Goal: Task Accomplishment & Management: Manage account settings

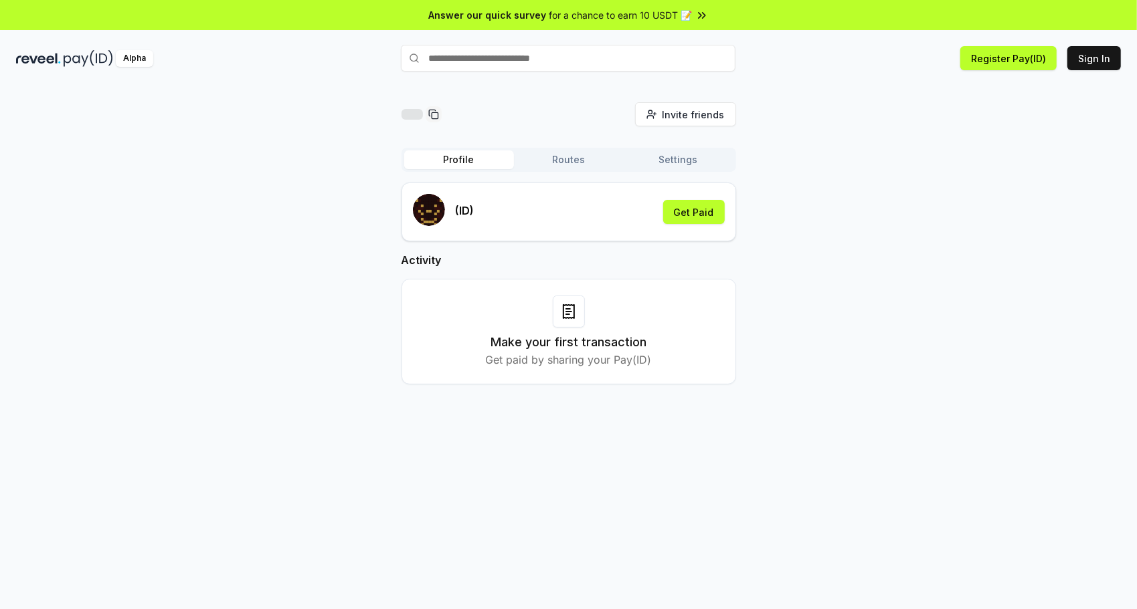
click at [599, 58] on input "text" at bounding box center [568, 58] width 335 height 27
type input "****"
click at [603, 89] on button "jack Pay" at bounding box center [568, 84] width 335 height 24
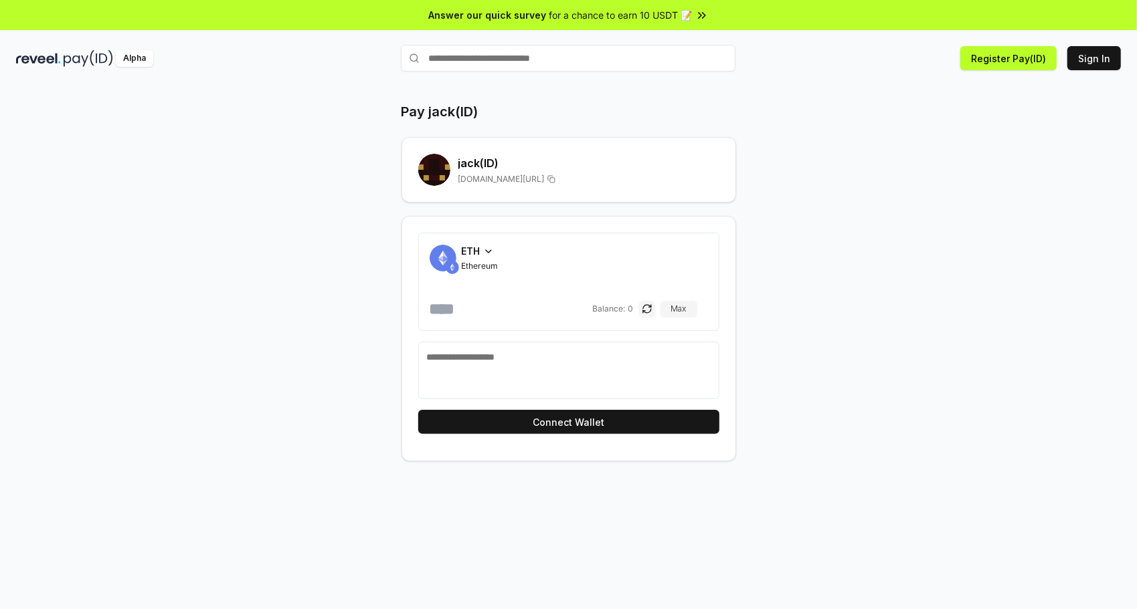
click at [487, 255] on icon at bounding box center [488, 251] width 11 height 11
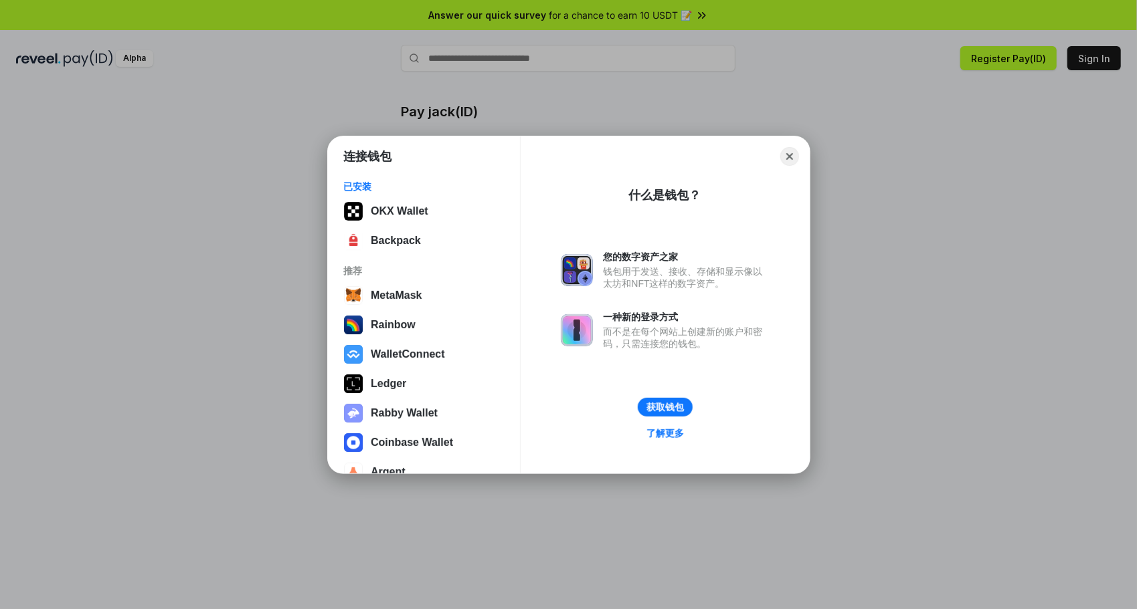
click at [207, 181] on div "连接钱包 已安装 OKX Wallet Backpack 推荐 MetaMask Rainbow WalletConnect Ledger Rabby Wal…" at bounding box center [568, 304] width 1404 height 877
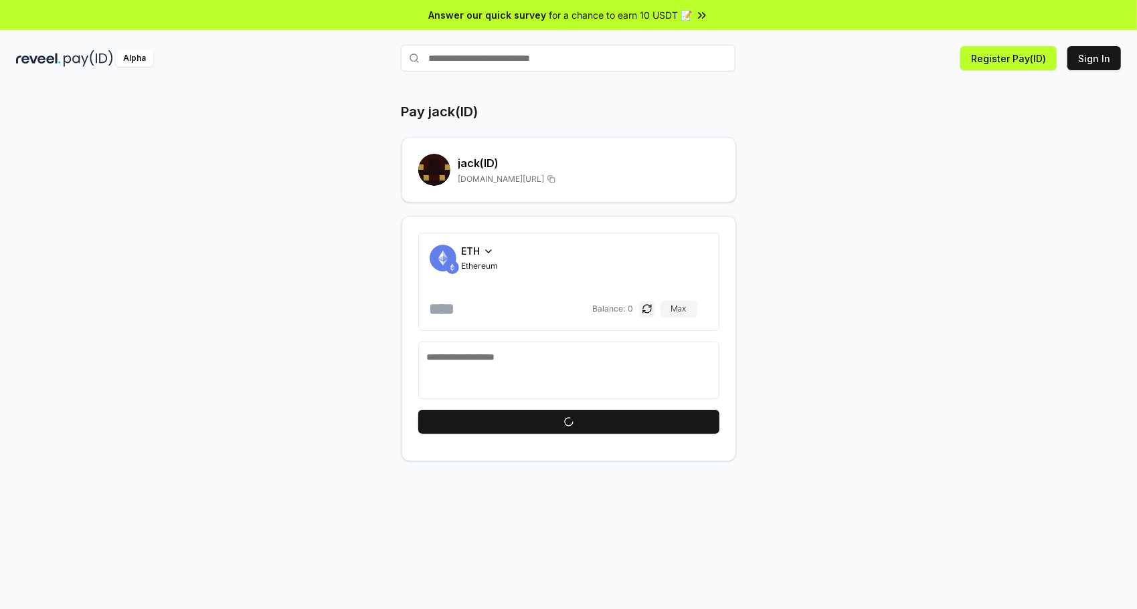
click at [477, 248] on span "ETH" at bounding box center [471, 251] width 19 height 14
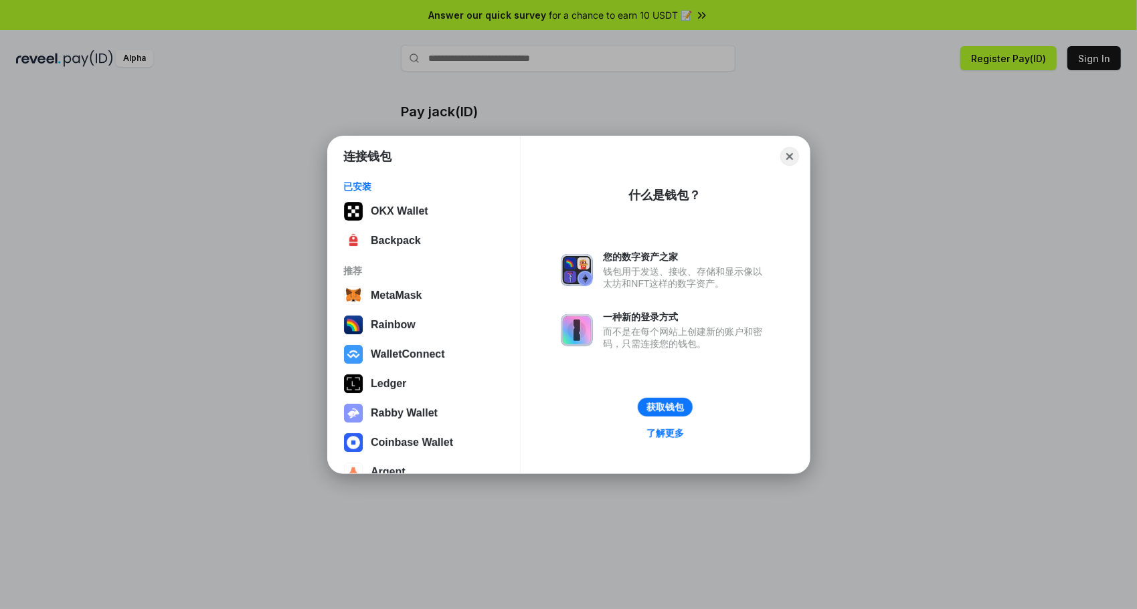
click at [193, 307] on div "连接钱包 已安装 OKX Wallet Backpack 推荐 MetaMask Rainbow WalletConnect Ledger Rabby Wal…" at bounding box center [568, 304] width 1404 height 877
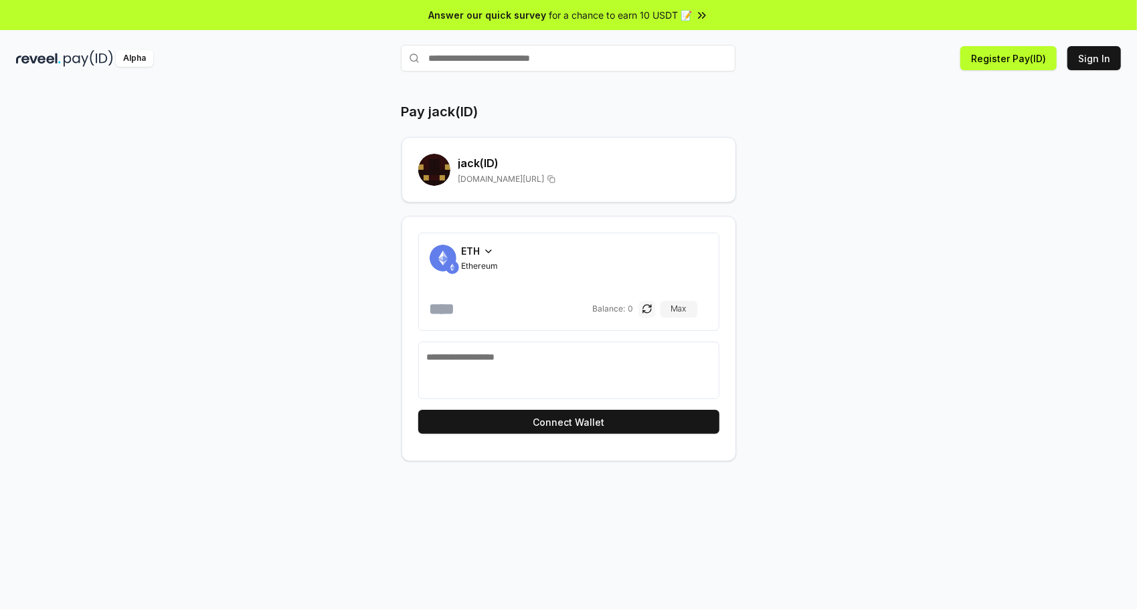
click at [655, 310] on button "button" at bounding box center [647, 309] width 16 height 16
click at [657, 306] on button "button" at bounding box center [658, 309] width 16 height 16
click at [467, 252] on span "ETH" at bounding box center [471, 251] width 19 height 14
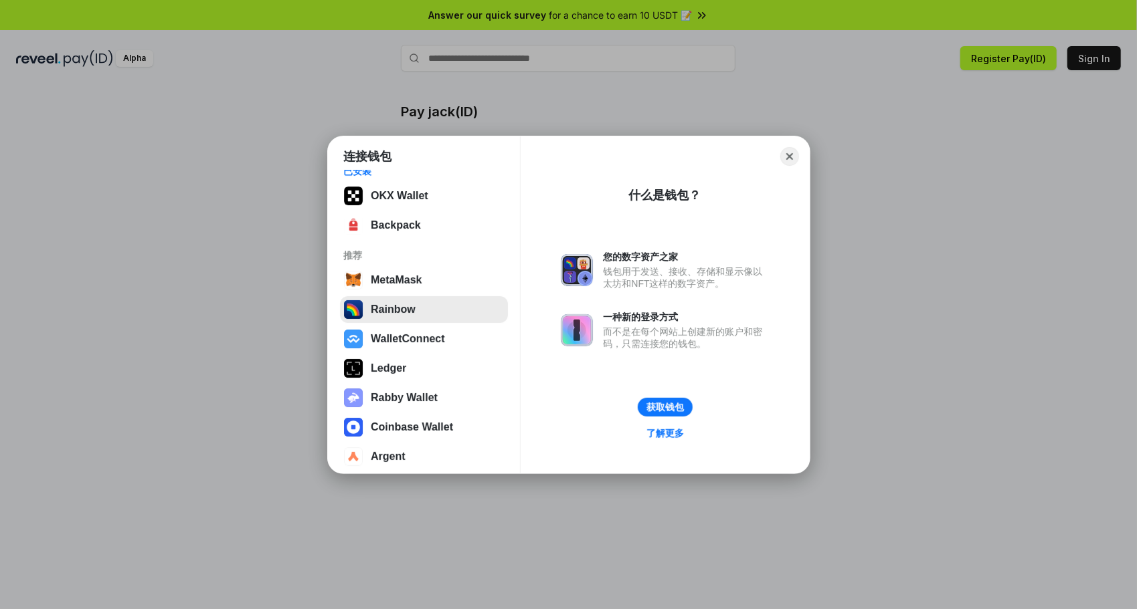
scroll to position [20, 0]
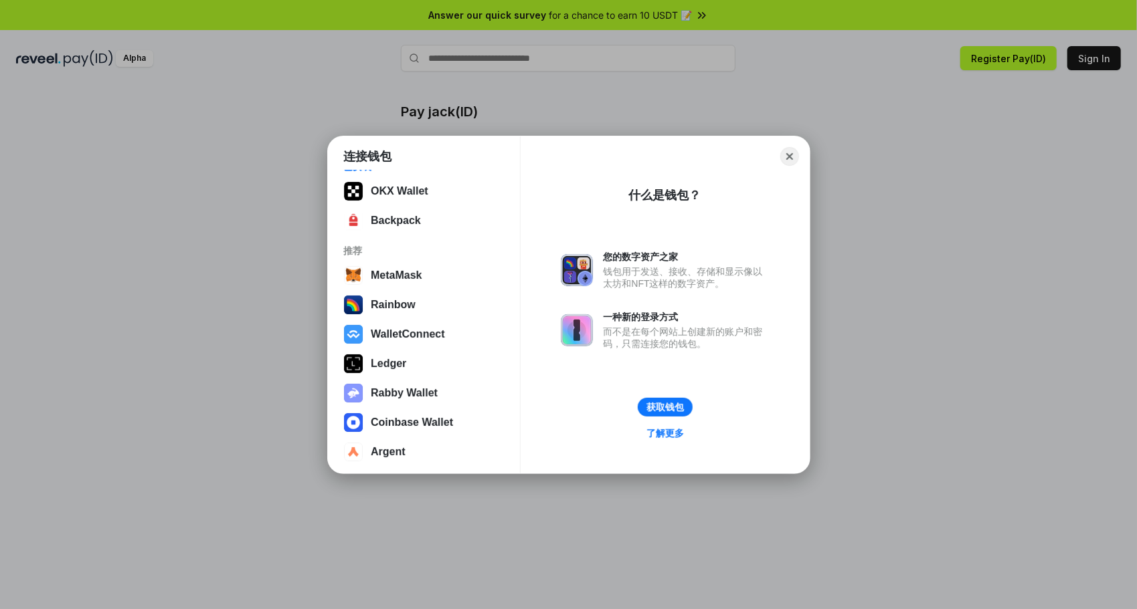
click at [213, 357] on div "连接钱包 已安装 OKX Wallet Backpack 推荐 MetaMask Rainbow WalletConnect Ledger Rabby Wal…" at bounding box center [568, 304] width 1404 height 877
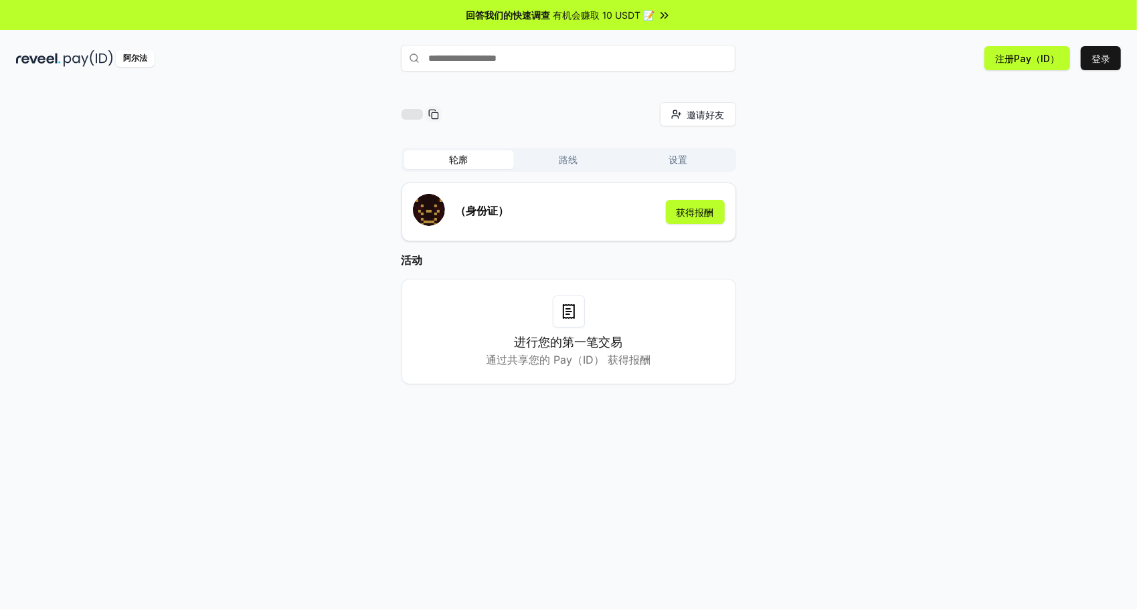
click at [529, 339] on h3 "进行您的第一笔交易" at bounding box center [568, 342] width 108 height 19
click at [1100, 60] on button "登录" at bounding box center [1100, 58] width 40 height 24
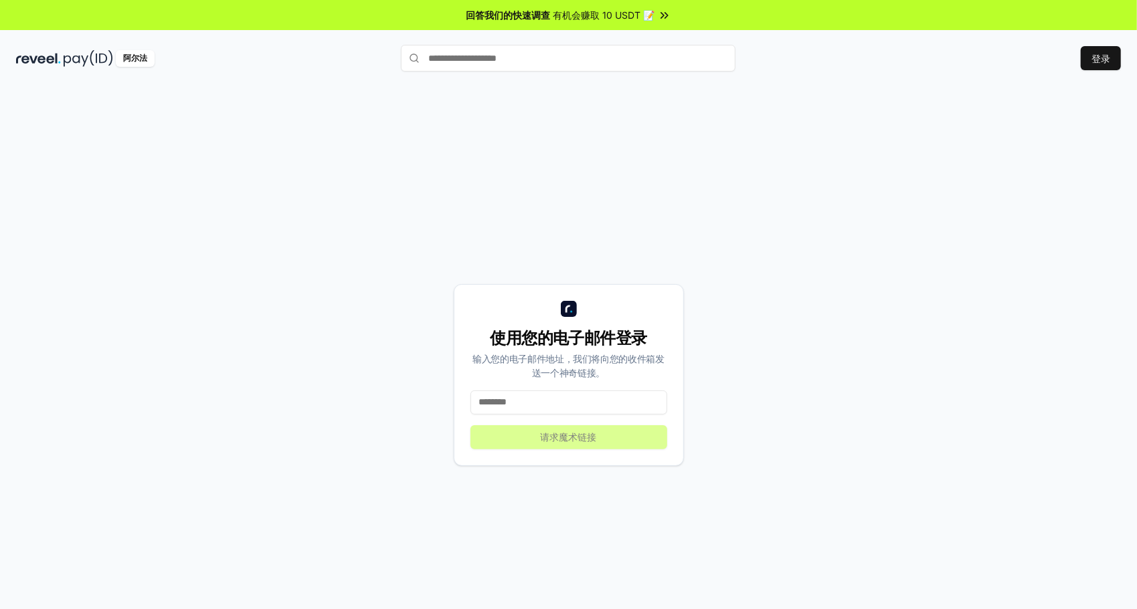
click at [562, 403] on input at bounding box center [568, 403] width 197 height 24
type input "*"
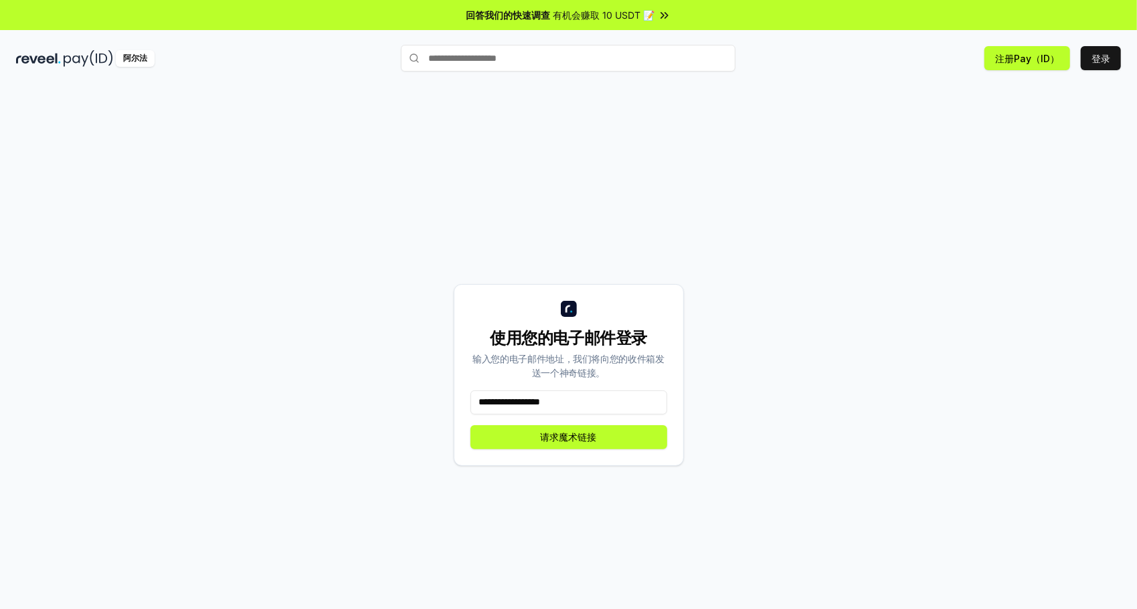
type input "**********"
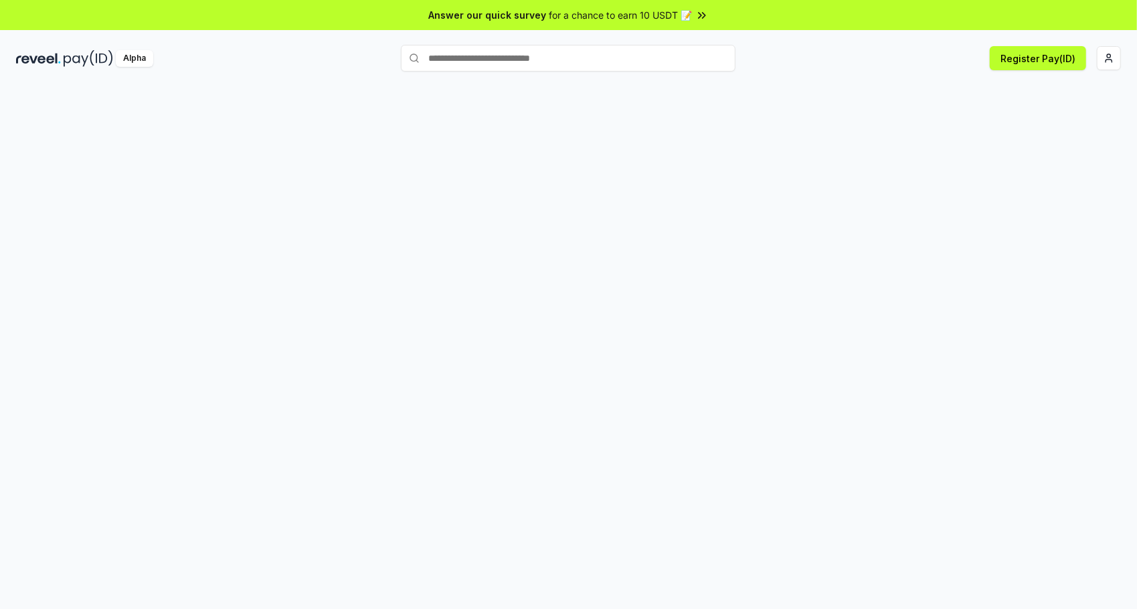
click at [1061, 244] on div at bounding box center [568, 362] width 1137 height 572
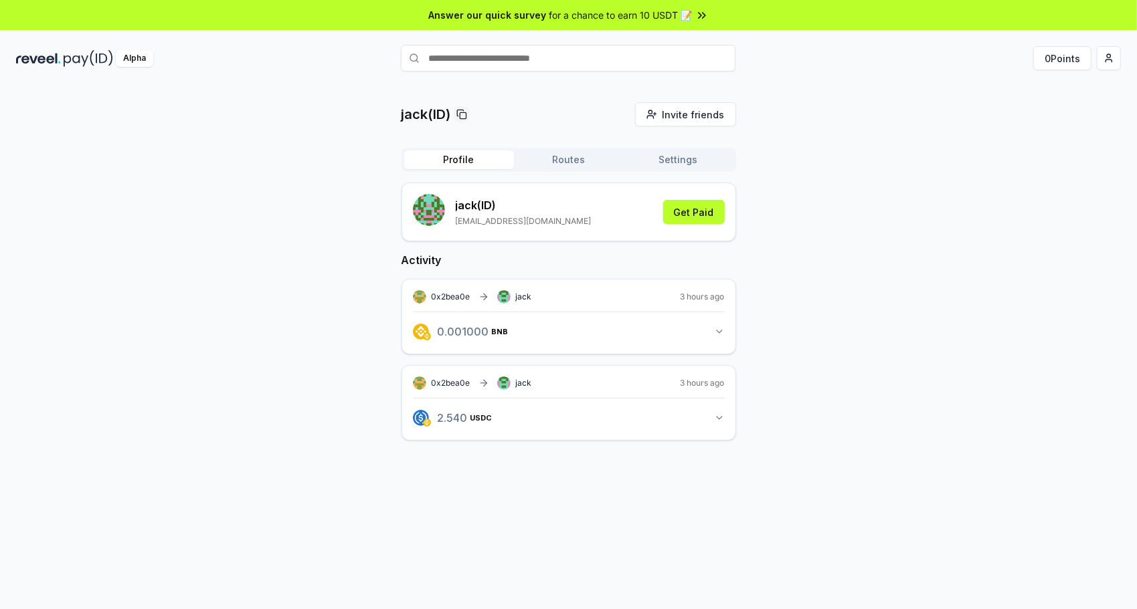
click at [717, 417] on icon "button" at bounding box center [719, 418] width 11 height 11
click at [717, 417] on icon "button" at bounding box center [719, 418] width 5 height 3
click at [716, 332] on icon "button" at bounding box center [719, 331] width 11 height 11
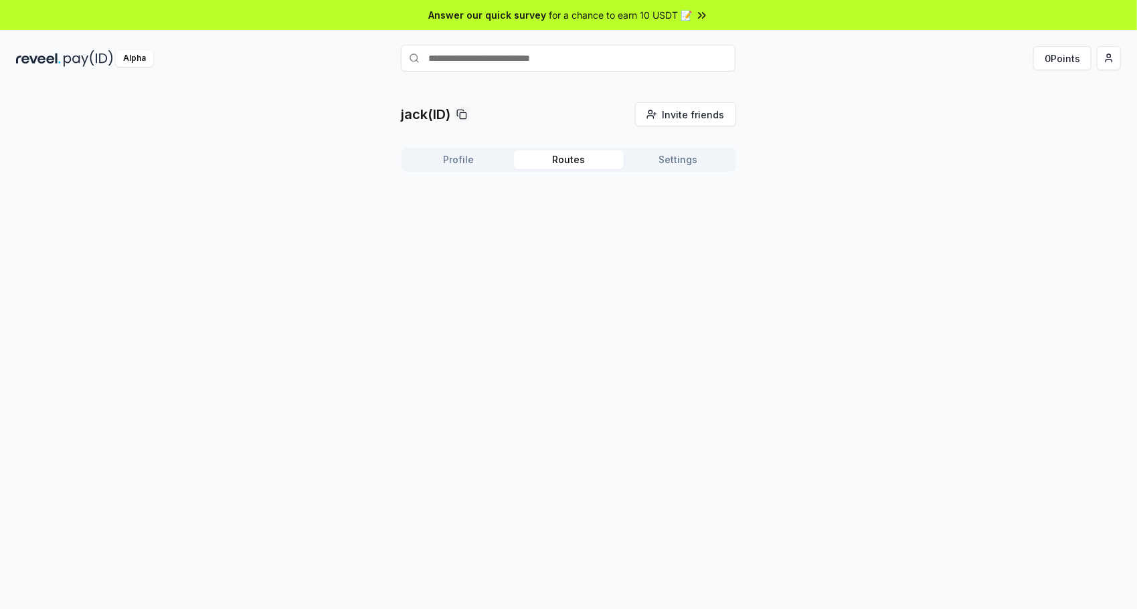
click at [550, 161] on button "Routes" at bounding box center [569, 160] width 110 height 19
click at [477, 159] on button "Profile" at bounding box center [459, 160] width 110 height 19
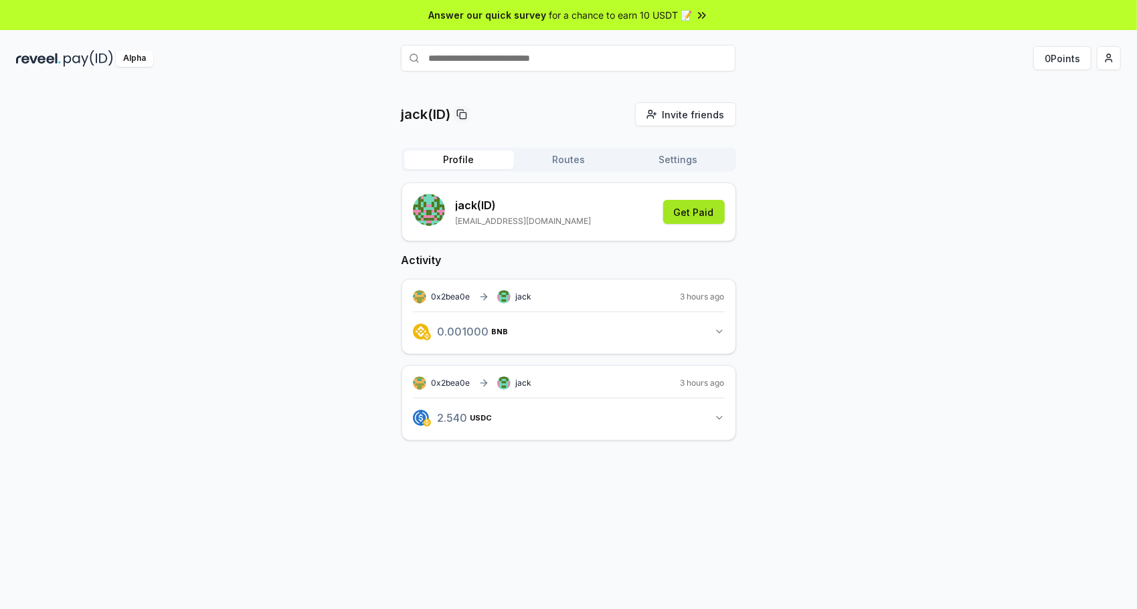
click at [715, 212] on button "Get Paid" at bounding box center [694, 212] width 62 height 24
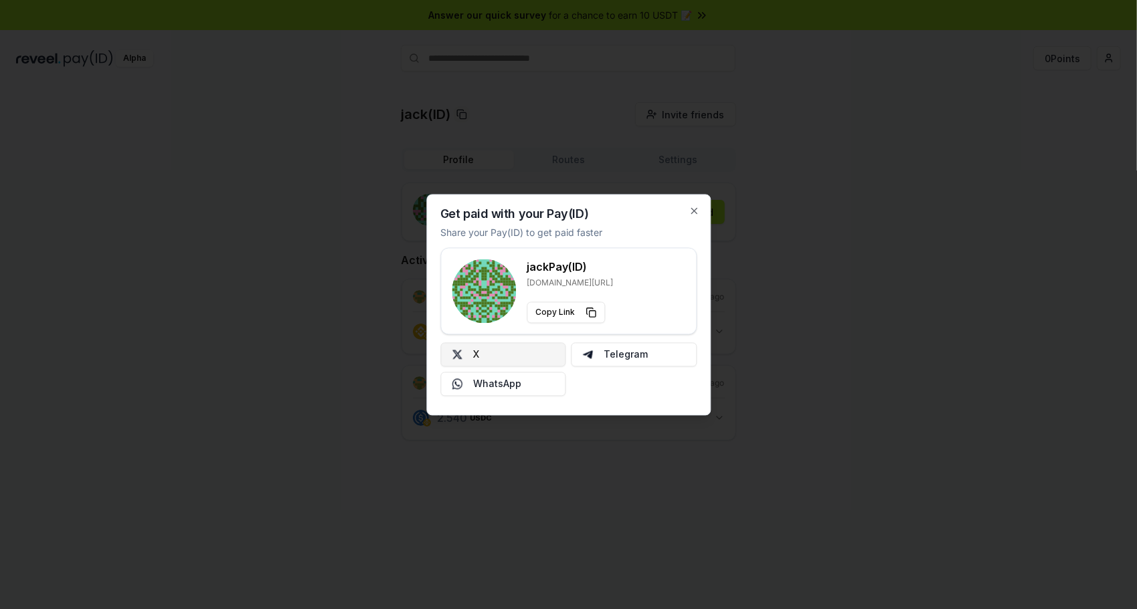
click at [500, 357] on button "X" at bounding box center [503, 355] width 126 height 24
click at [693, 118] on div at bounding box center [568, 304] width 1137 height 609
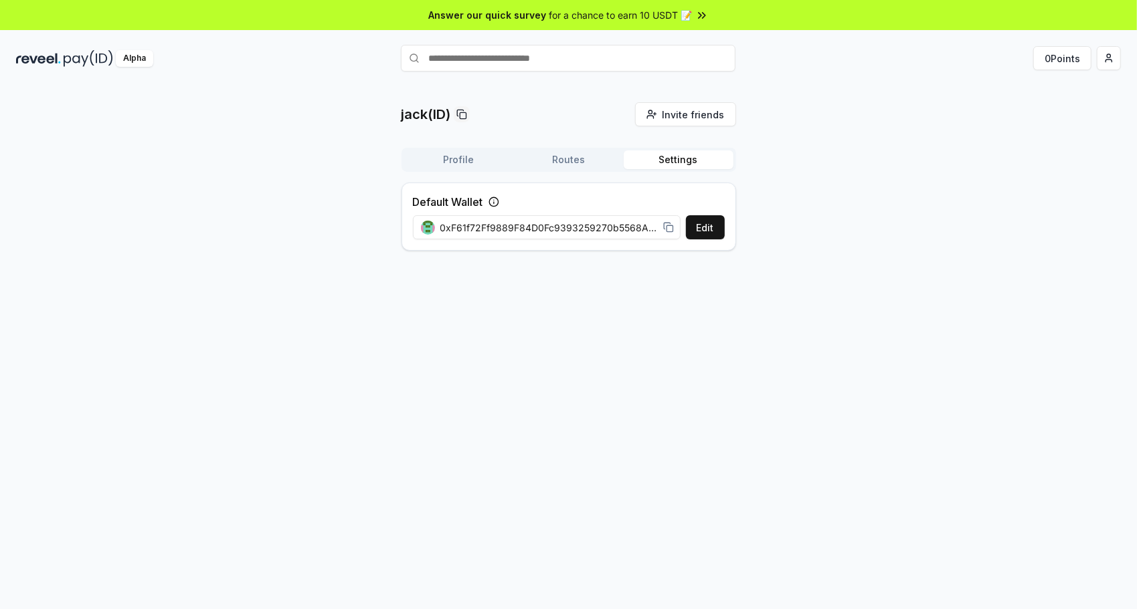
click at [670, 161] on button "Settings" at bounding box center [679, 160] width 110 height 19
click at [699, 230] on button "Edit" at bounding box center [705, 227] width 39 height 24
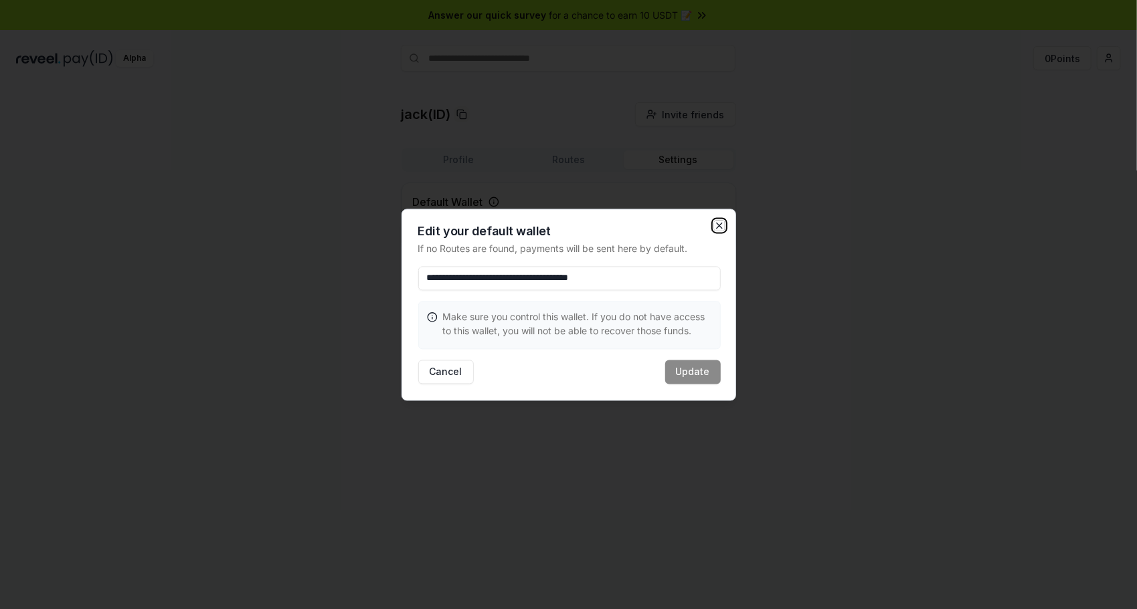
click at [721, 224] on icon "button" at bounding box center [719, 225] width 5 height 5
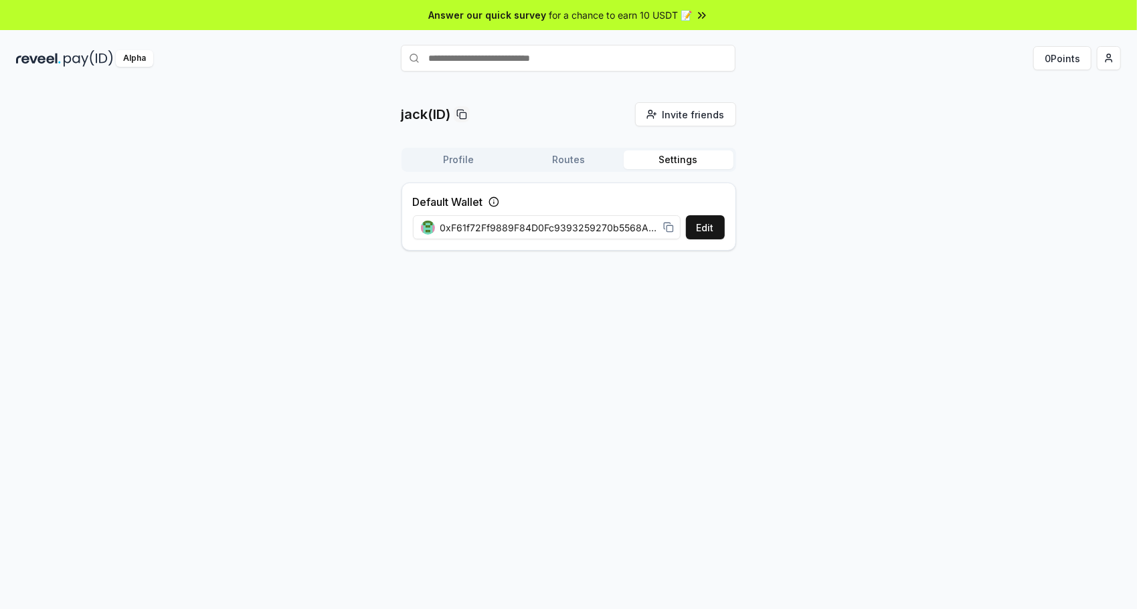
click at [803, 326] on div "jack(ID) Invite friends Invite Profile Routes Settings Default Wallet Edit 0xF6…" at bounding box center [568, 362] width 1137 height 572
click at [458, 157] on button "Profile" at bounding box center [459, 160] width 110 height 19
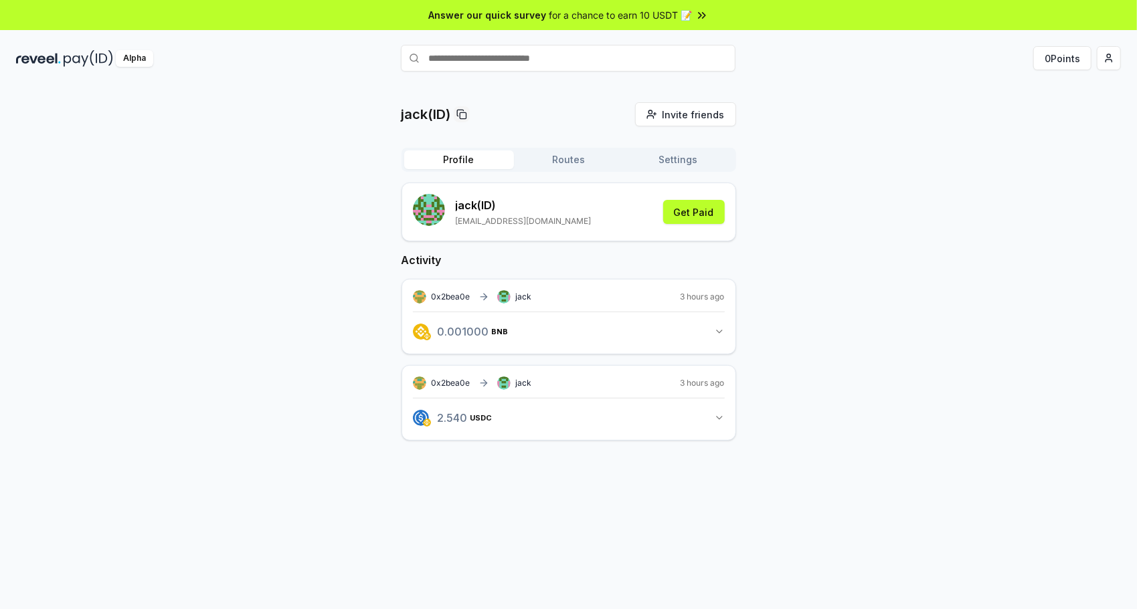
click at [715, 344] on div "0x2bea0e jack 3 hours ago 0.001000 BNB 0.001 BNB" at bounding box center [568, 317] width 335 height 76
click at [715, 337] on button "0.001000 BNB 0.001 BNB" at bounding box center [569, 331] width 312 height 23
click at [563, 159] on button "Routes" at bounding box center [569, 160] width 110 height 19
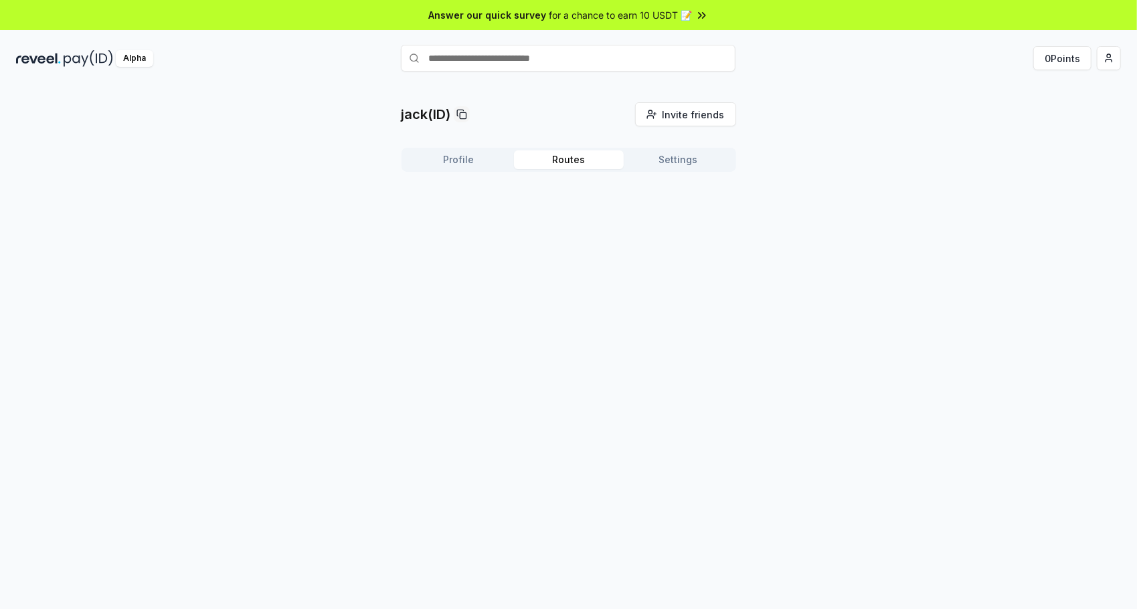
click at [476, 161] on button "Profile" at bounding box center [459, 160] width 110 height 19
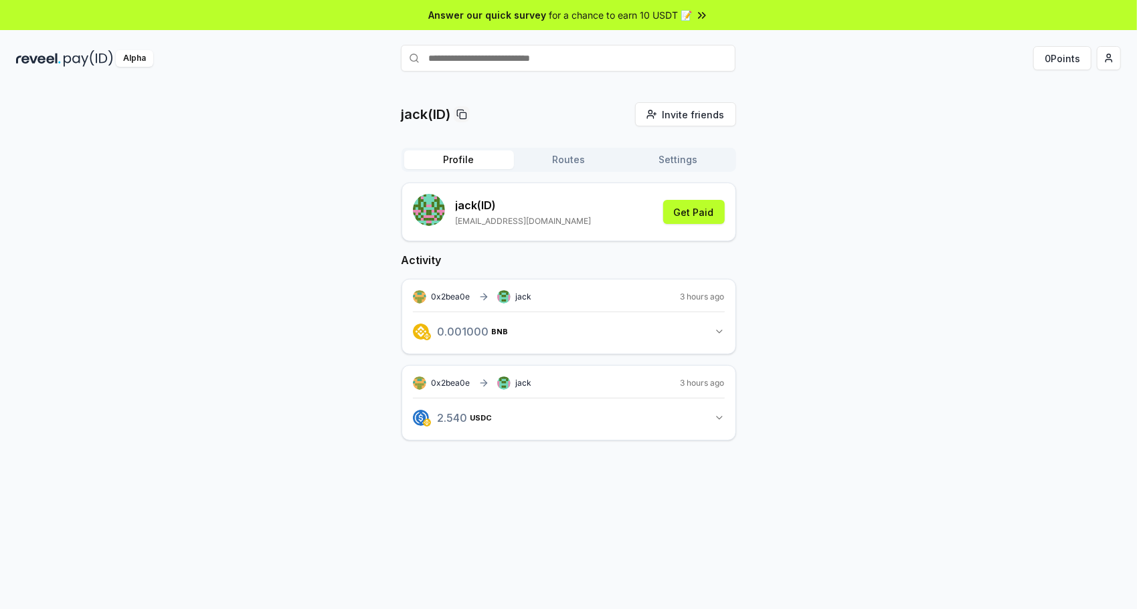
drag, startPoint x: 733, startPoint y: 341, endPoint x: 726, endPoint y: 335, distance: 9.5
click at [732, 341] on div "0x2bea0e jack 3 hours ago 0.001000 BNB 0.001 BNB" at bounding box center [568, 317] width 335 height 76
click at [724, 333] on icon "button" at bounding box center [719, 331] width 11 height 11
click at [720, 468] on icon "button" at bounding box center [719, 469] width 5 height 3
